Goal: Task Accomplishment & Management: Use online tool/utility

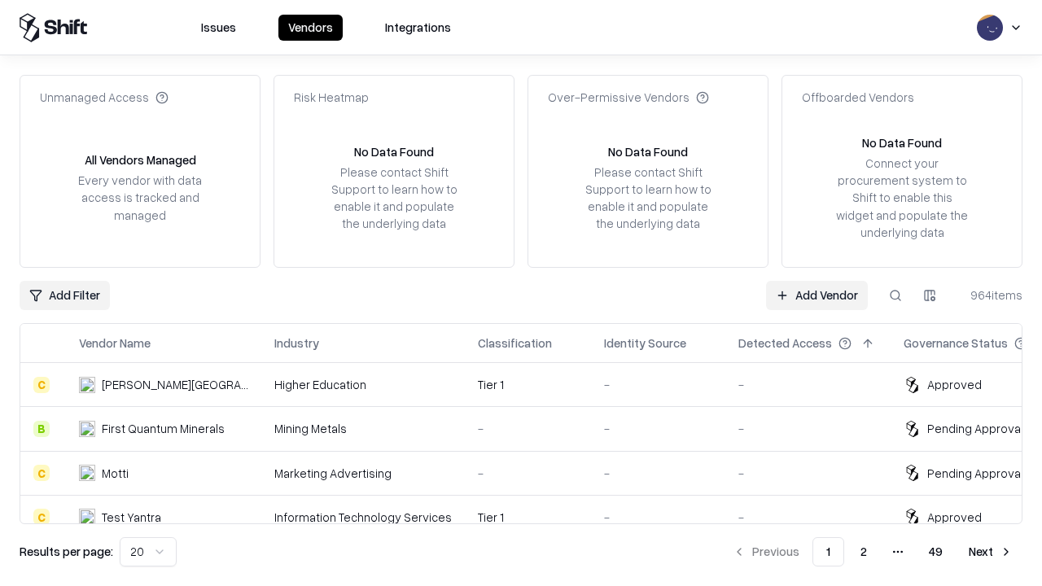
click at [817, 295] on link "Add Vendor" at bounding box center [817, 295] width 102 height 29
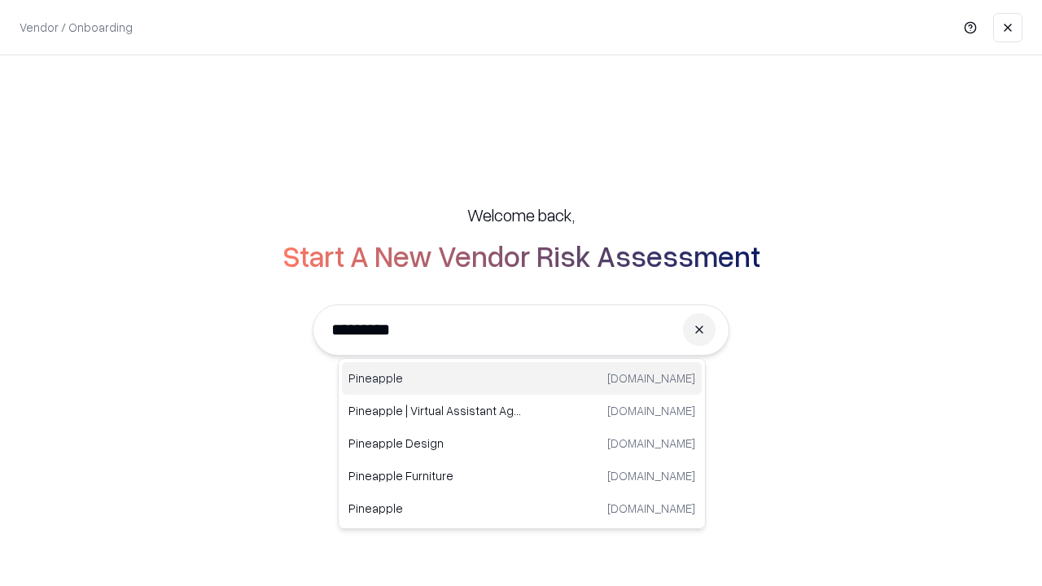
click at [522, 379] on div "Pineapple [DOMAIN_NAME]" at bounding box center [522, 378] width 360 height 33
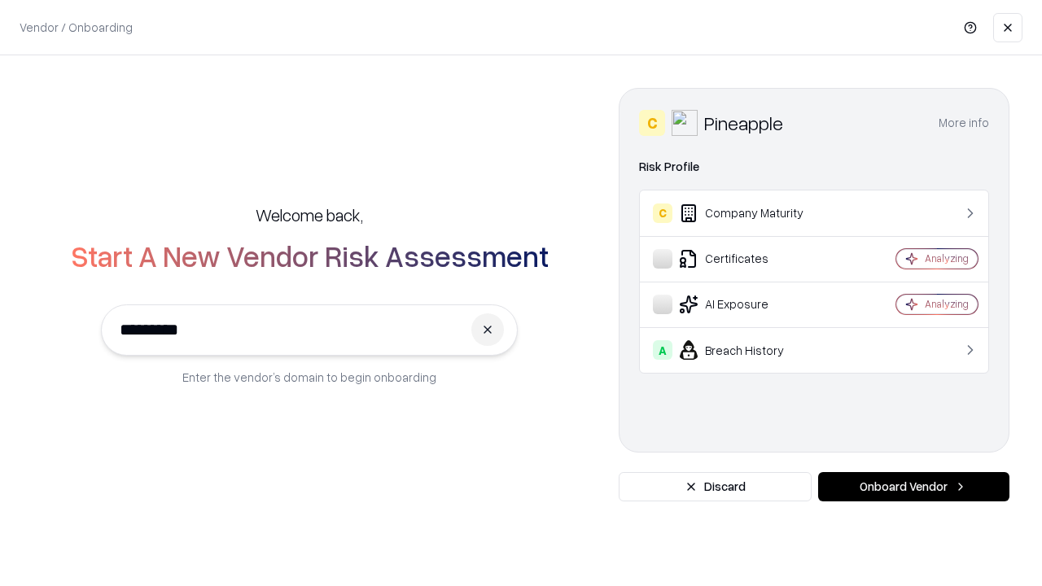
type input "*********"
click at [914, 487] on button "Onboard Vendor" at bounding box center [913, 486] width 191 height 29
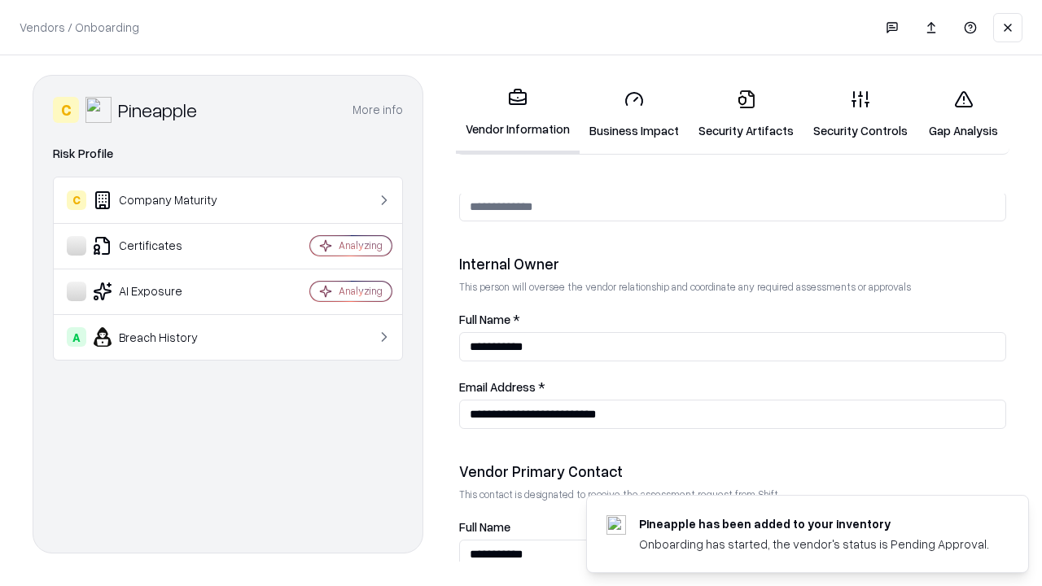
scroll to position [844, 0]
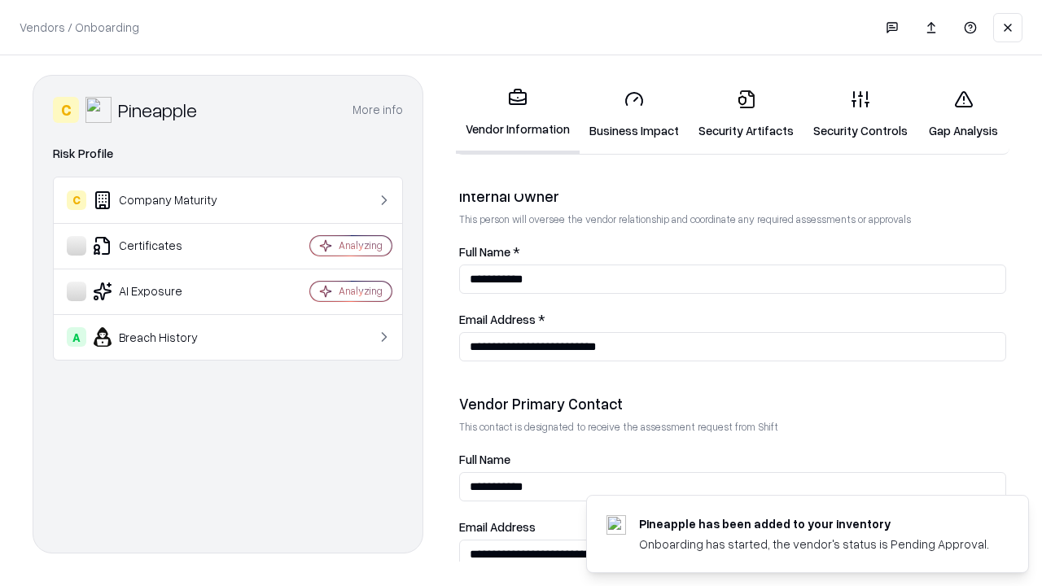
click at [746, 114] on link "Security Artifacts" at bounding box center [746, 115] width 115 height 76
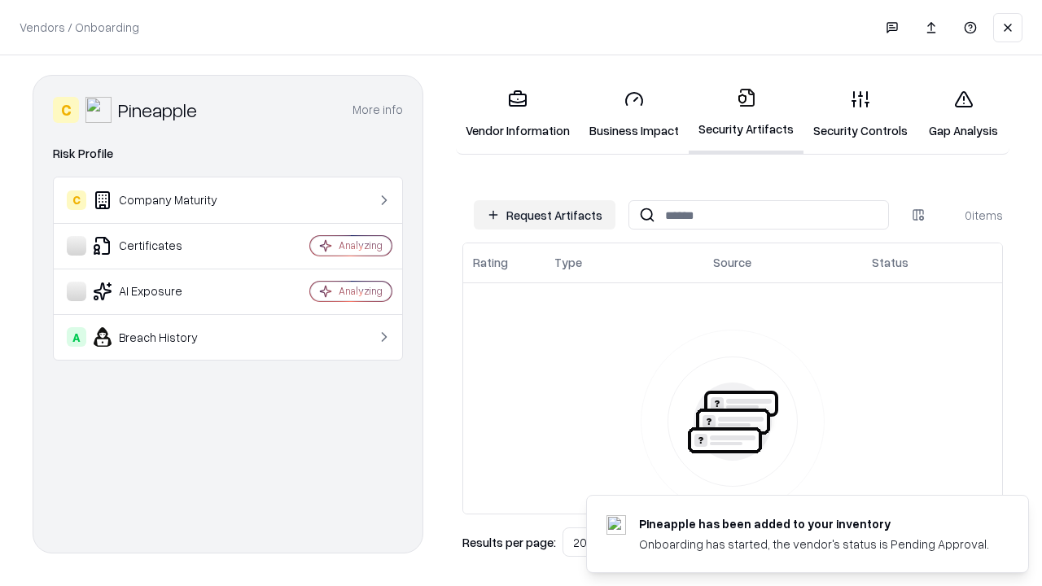
click at [545, 215] on button "Request Artifacts" at bounding box center [545, 214] width 142 height 29
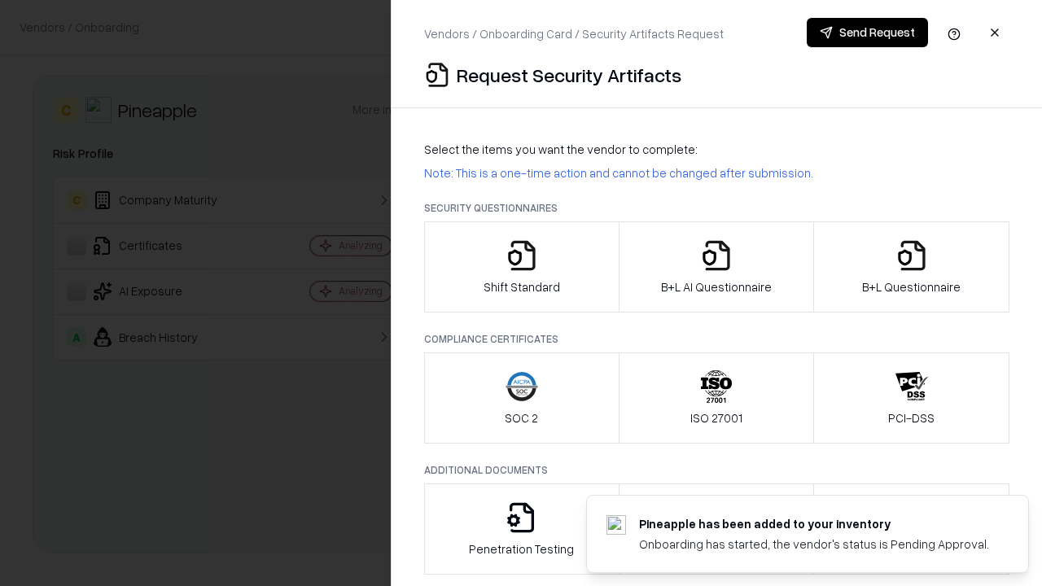
click at [911, 267] on icon "button" at bounding box center [912, 255] width 33 height 33
click at [716, 267] on icon "button" at bounding box center [716, 255] width 33 height 33
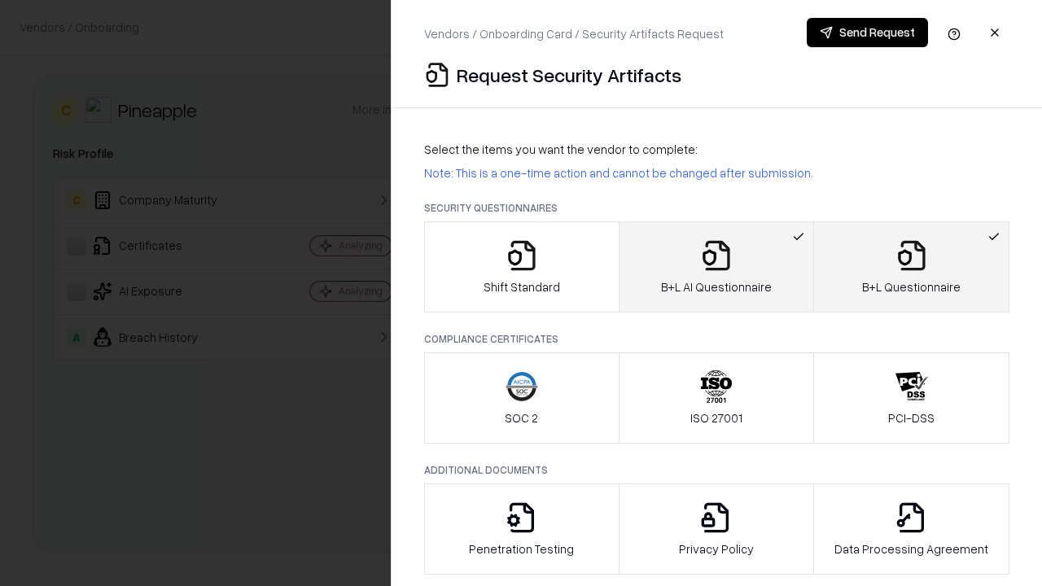
click at [867, 33] on button "Send Request" at bounding box center [867, 32] width 121 height 29
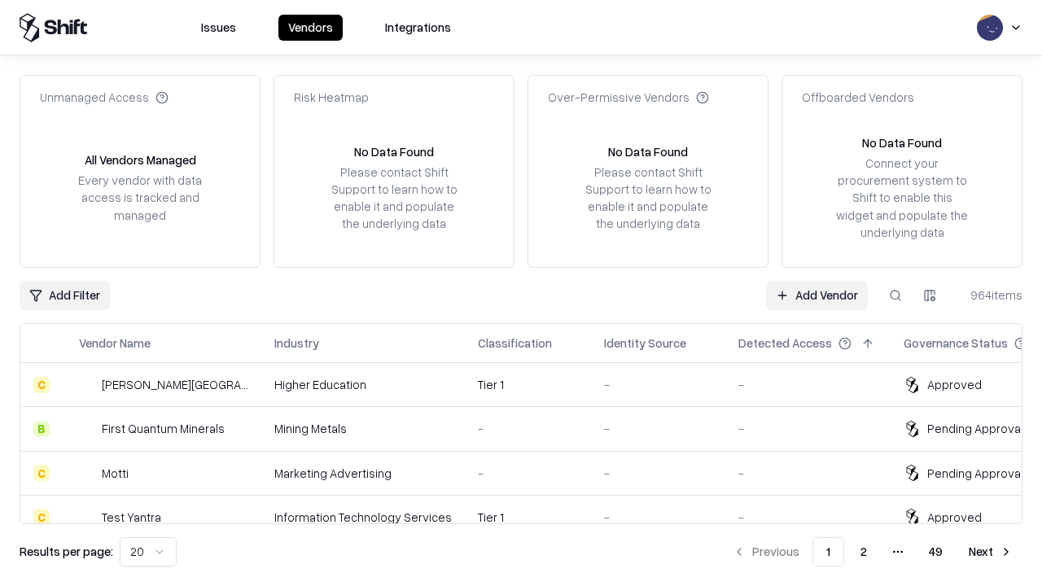
click at [817, 295] on link "Add Vendor" at bounding box center [817, 295] width 102 height 29
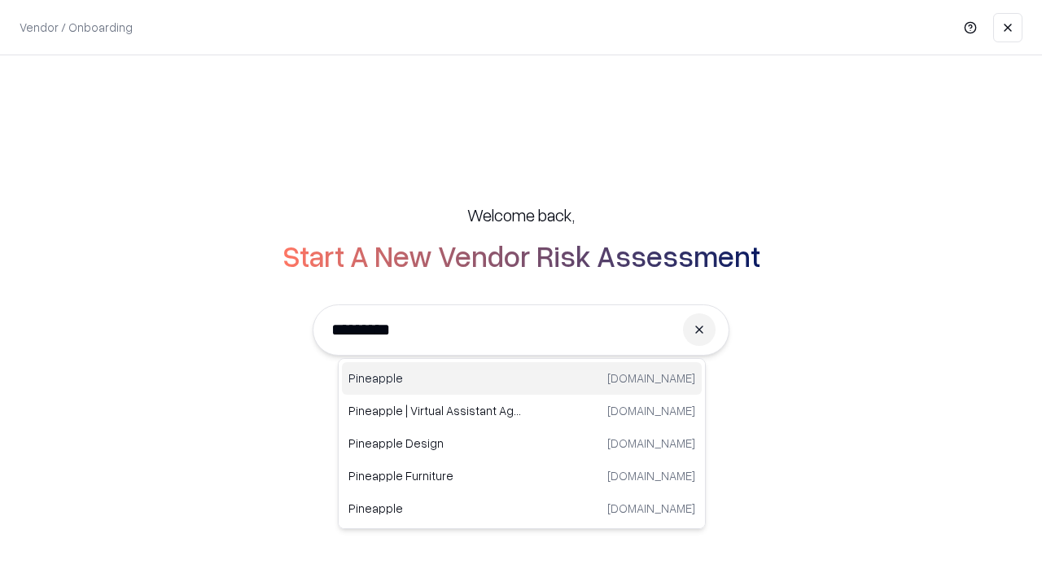
click at [522, 379] on div "Pineapple [DOMAIN_NAME]" at bounding box center [522, 378] width 360 height 33
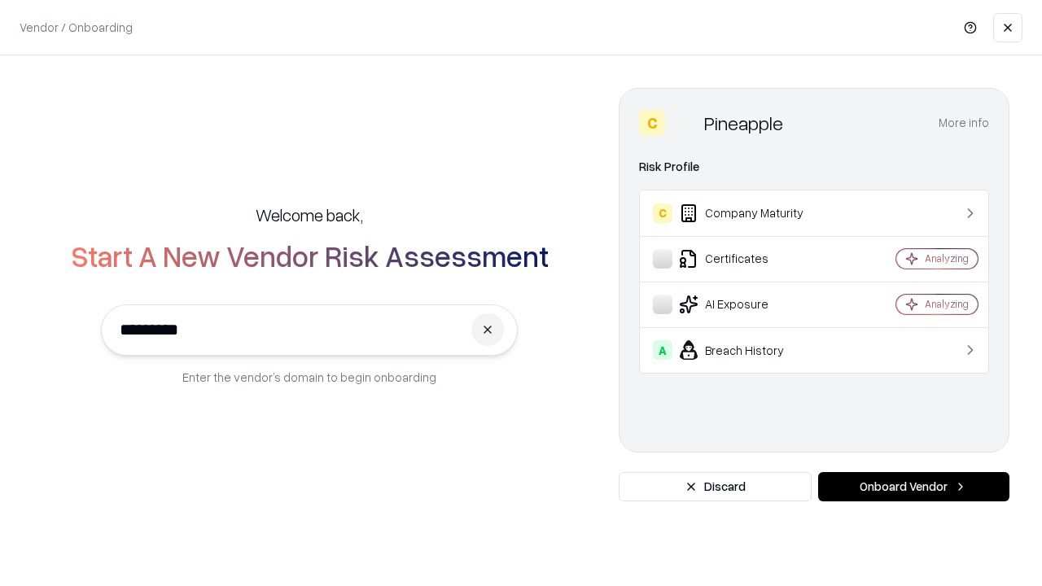
type input "*********"
click at [914, 487] on button "Onboard Vendor" at bounding box center [913, 486] width 191 height 29
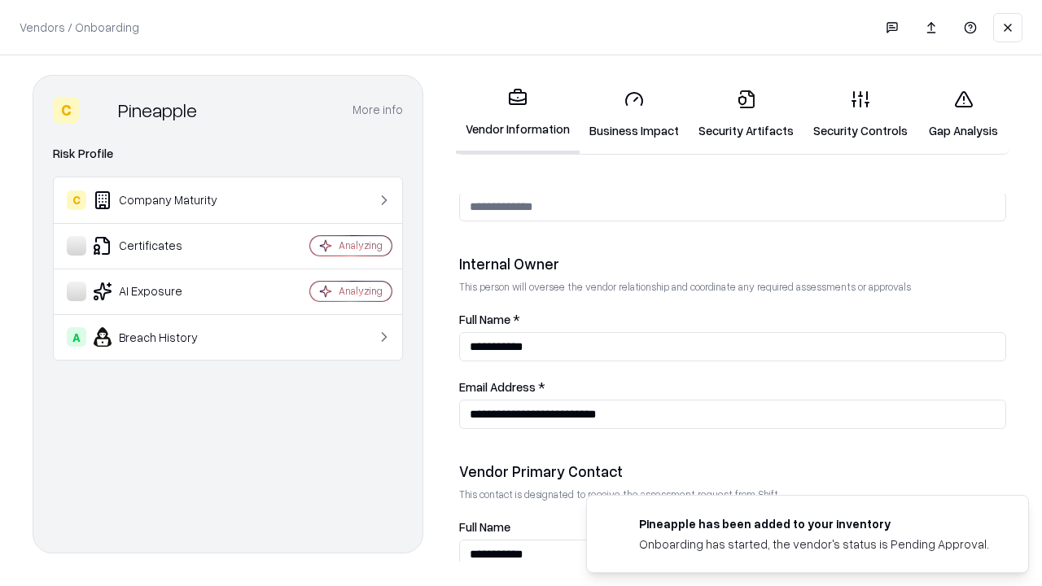
scroll to position [844, 0]
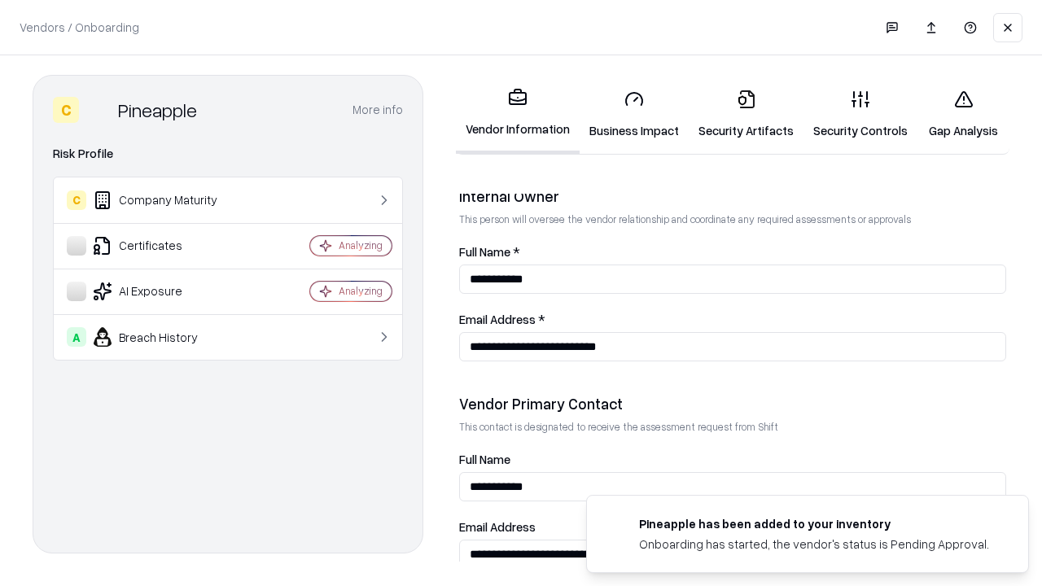
click at [963, 114] on link "Gap Analysis" at bounding box center [964, 115] width 92 height 76
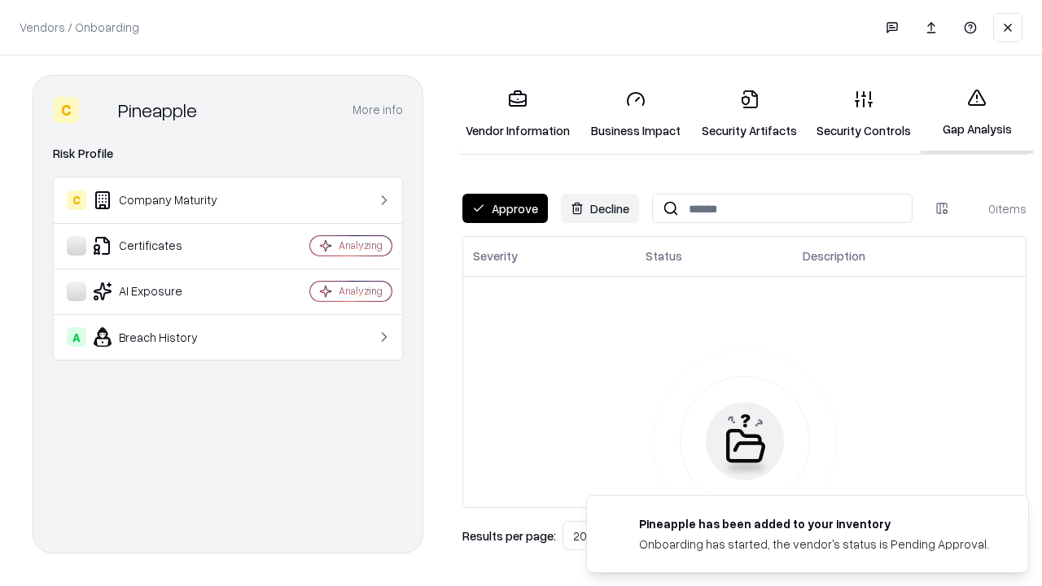
click at [505, 208] on button "Approve" at bounding box center [504, 208] width 85 height 29
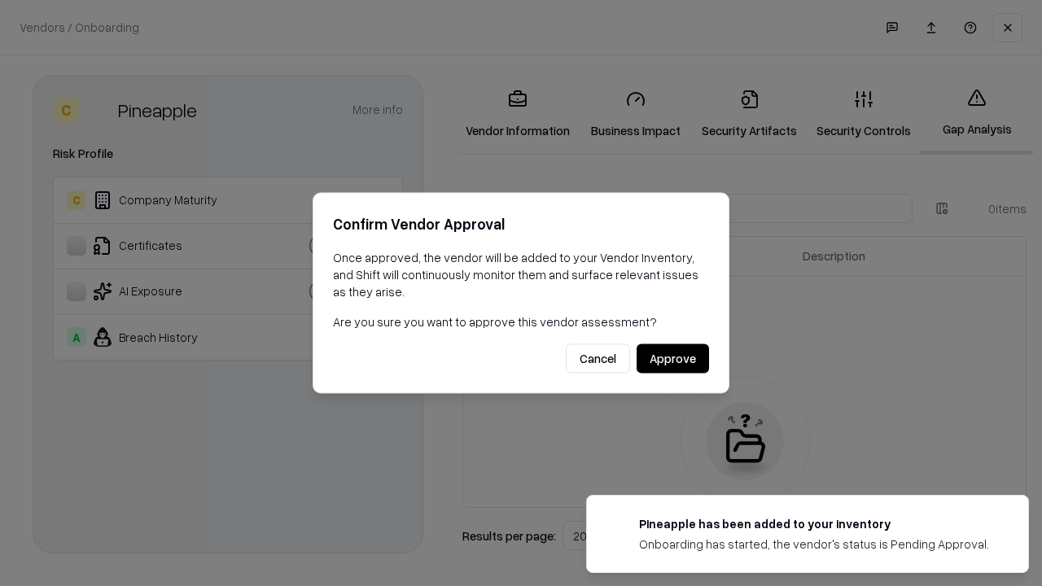
click at [673, 358] on button "Approve" at bounding box center [673, 358] width 72 height 29
